Goal: Information Seeking & Learning: Learn about a topic

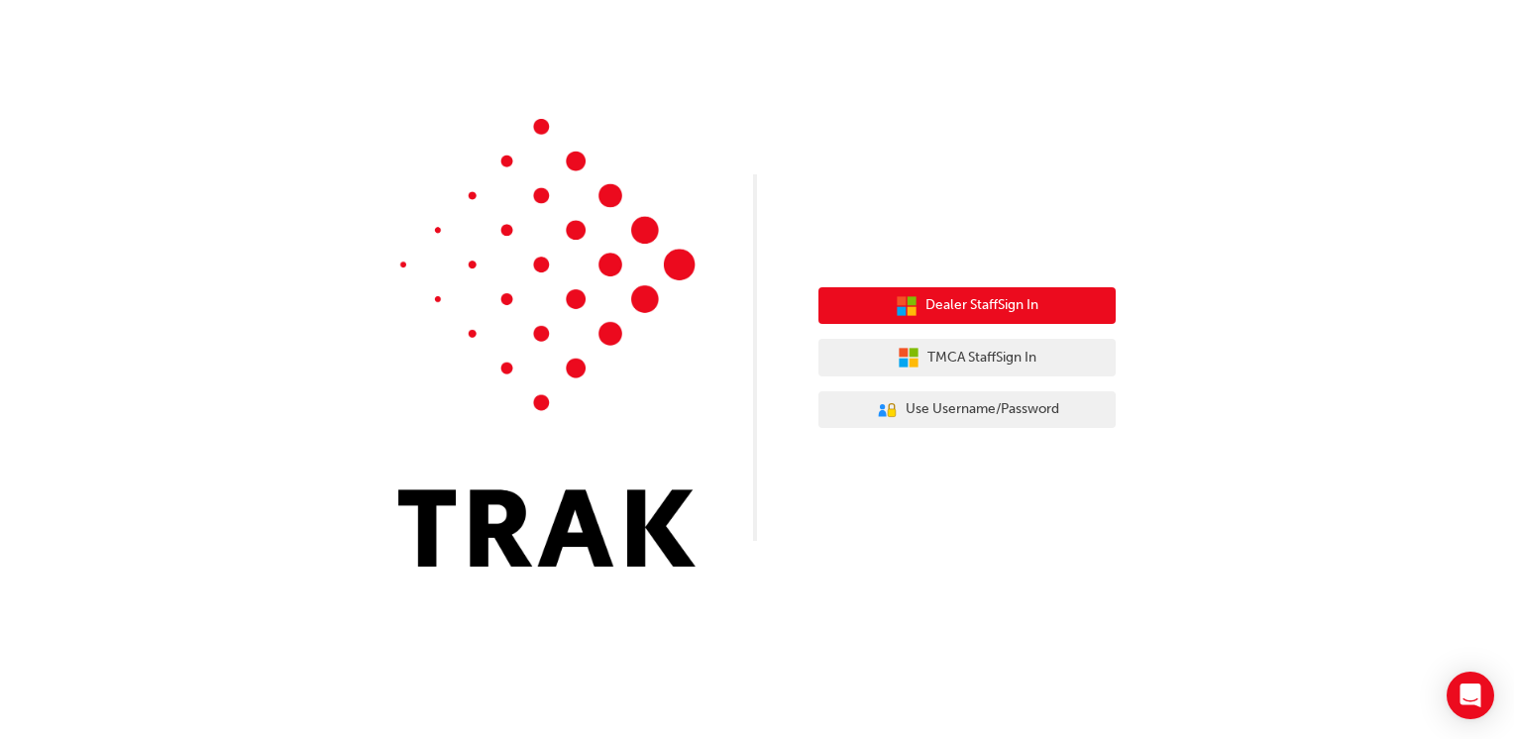
click at [905, 320] on button "Dealer Staff Sign In" at bounding box center [967, 306] width 297 height 38
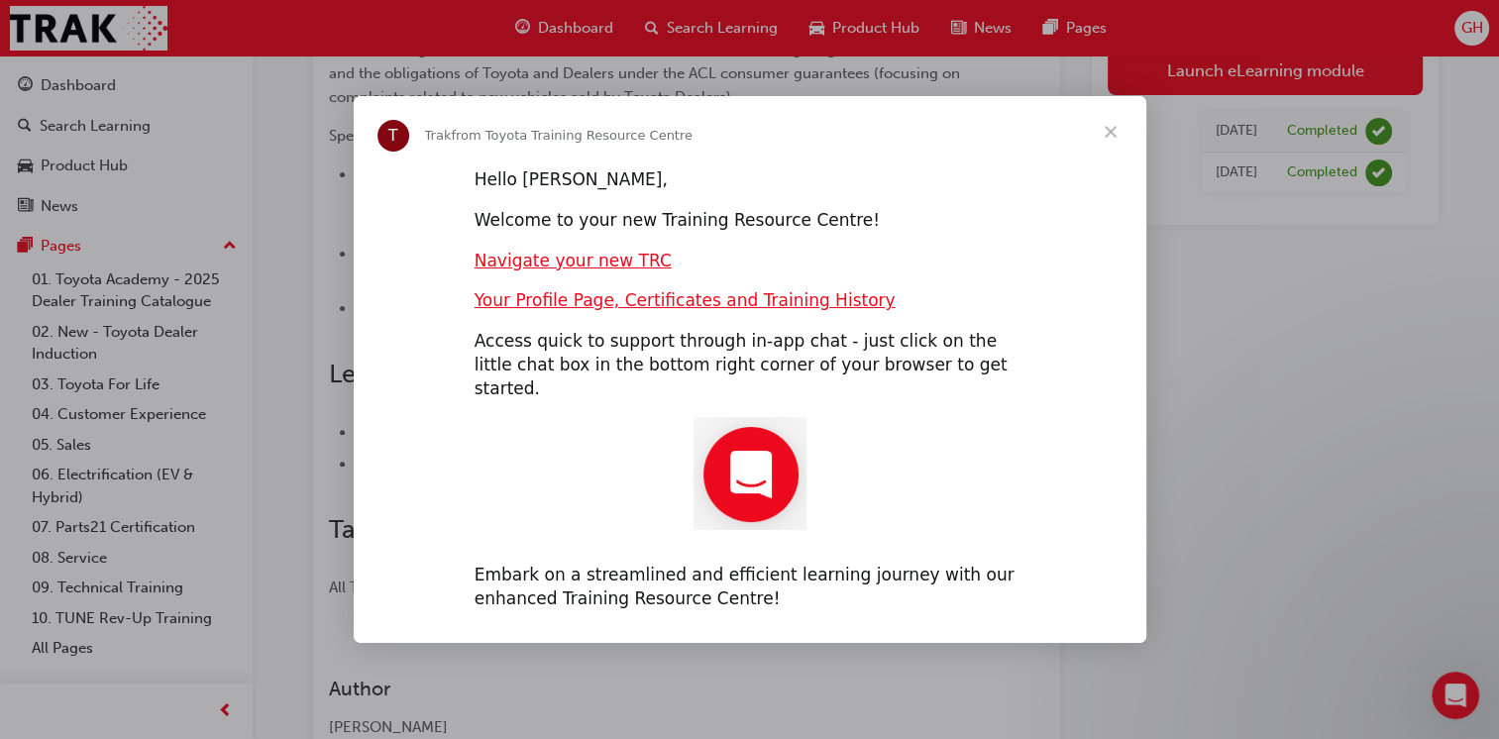
scroll to position [595, 0]
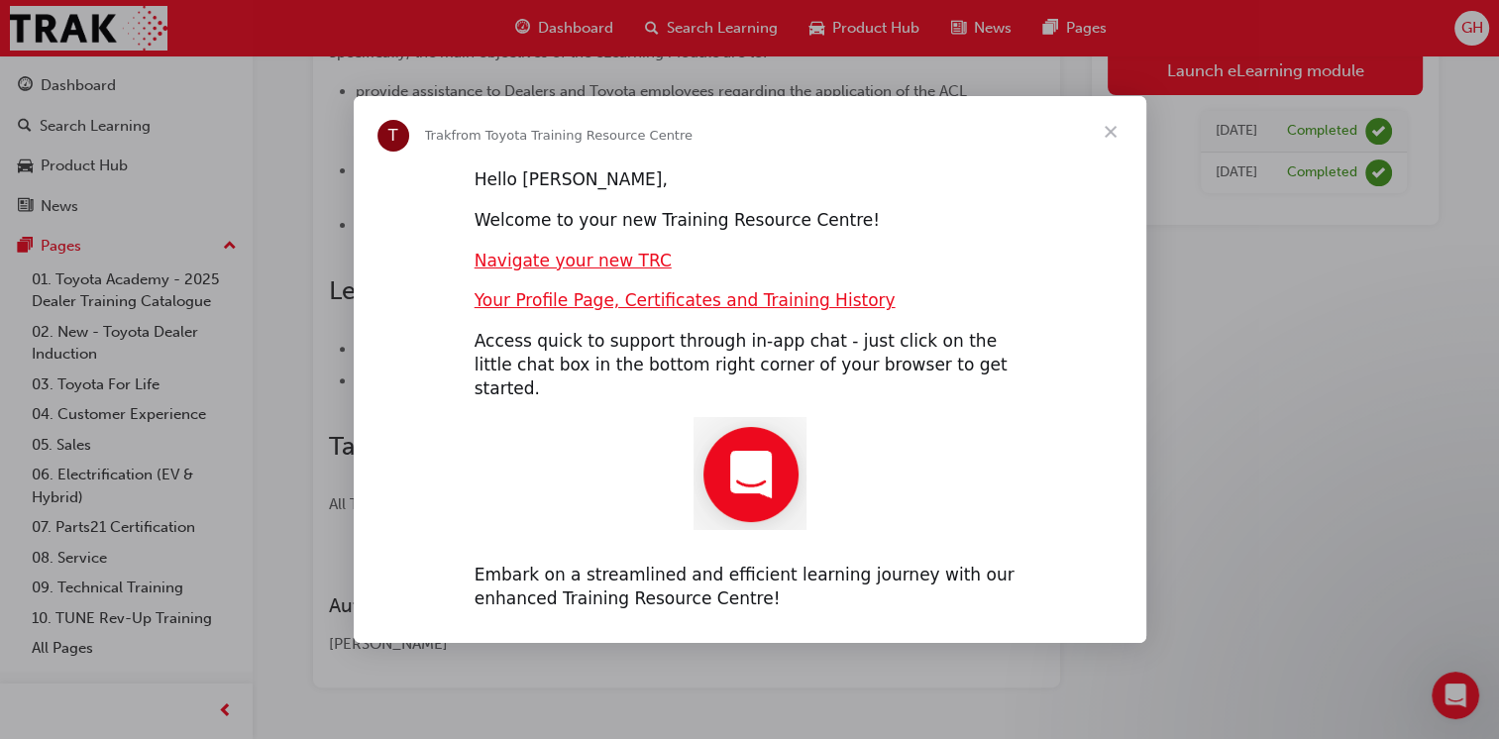
click at [1121, 150] on span "Close" at bounding box center [1110, 131] width 71 height 71
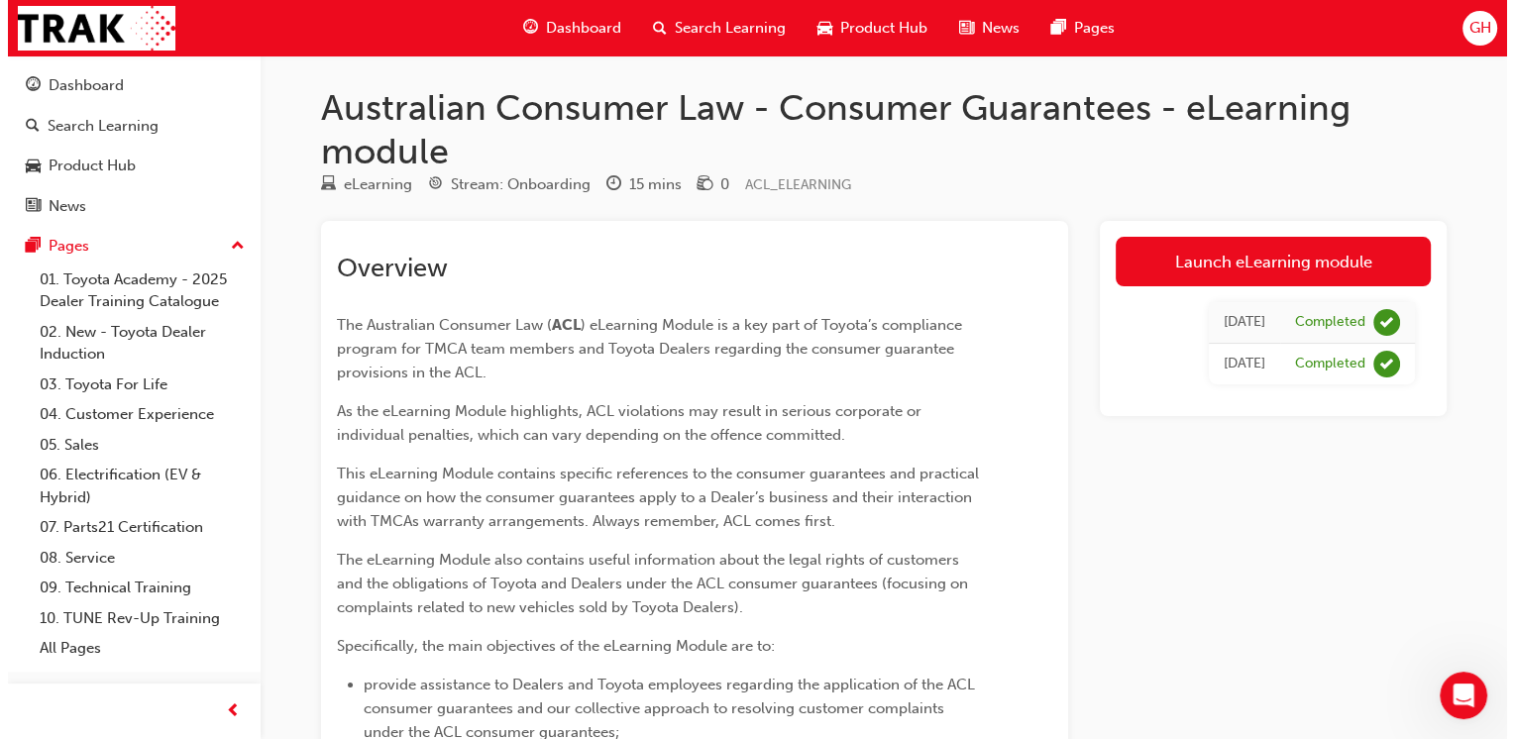
scroll to position [0, 0]
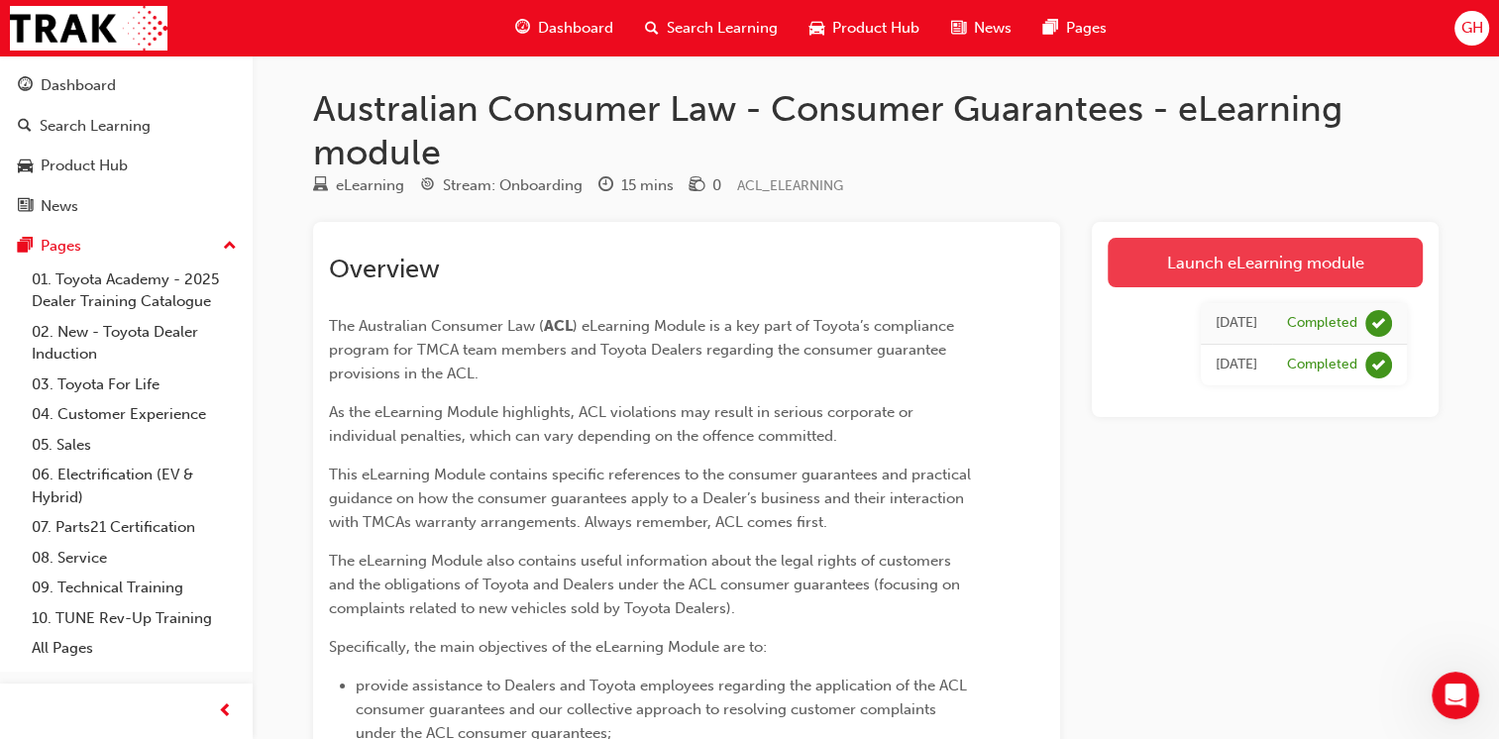
click at [1257, 271] on link "Launch eLearning module" at bounding box center [1265, 263] width 315 height 50
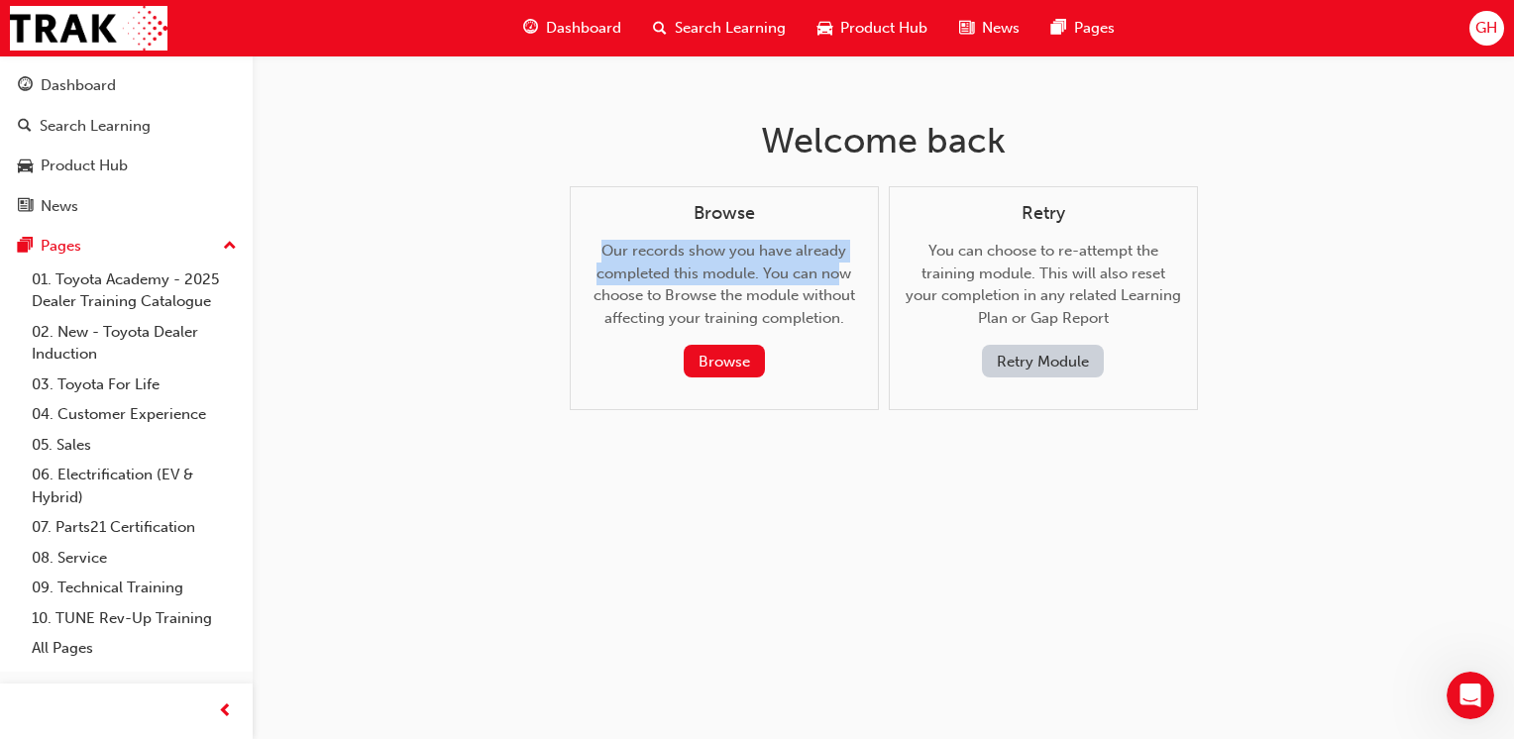
drag, startPoint x: 605, startPoint y: 250, endPoint x: 844, endPoint y: 264, distance: 240.2
click at [844, 264] on div "Browse Our records show you have already completed this module. You can now cho…" at bounding box center [724, 290] width 275 height 175
